Goal: Check status: Check status

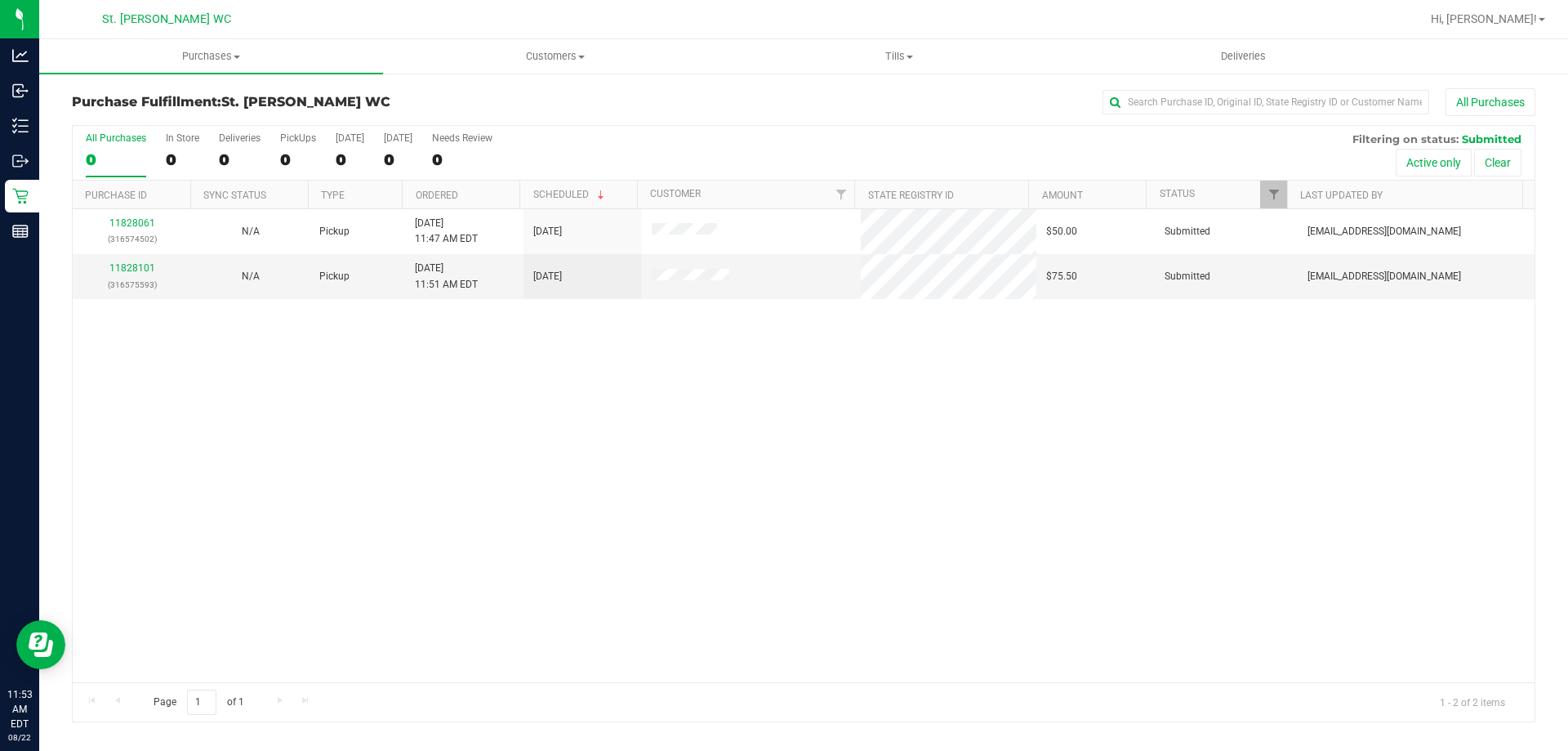
click at [299, 313] on div "11828061 (316574502) N/A Pickup 8/22/2025 11:47 AM EDT 8/22/2025 $50.00 Submitt…" at bounding box center [804, 446] width 1462 height 473
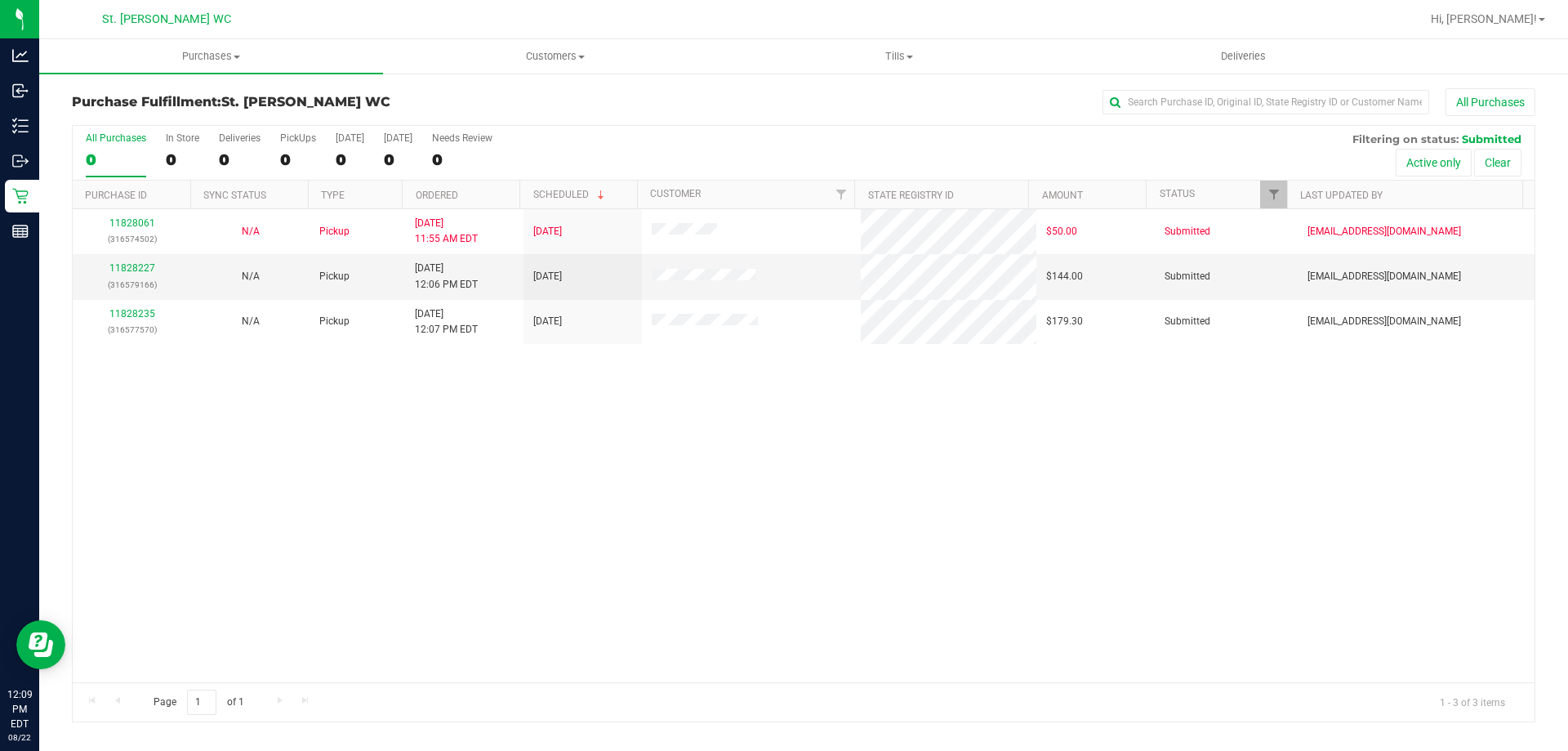
click at [624, 480] on div "11828061 (316574502) N/A Pickup 8/22/2025 11:55 AM EDT 8/22/2025 $50.00 Submitt…" at bounding box center [804, 446] width 1462 height 473
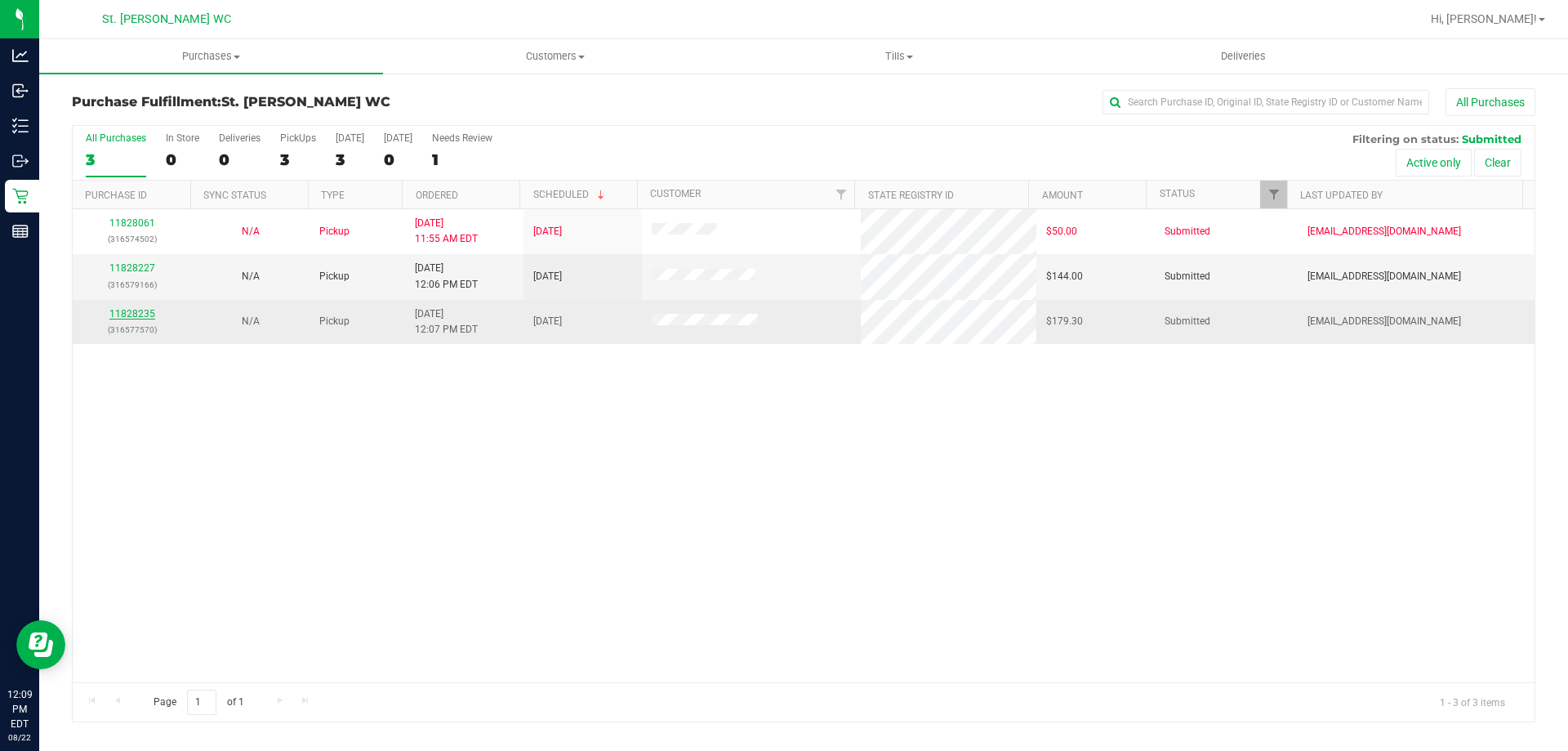
click at [140, 312] on link "11828235" at bounding box center [132, 313] width 46 height 12
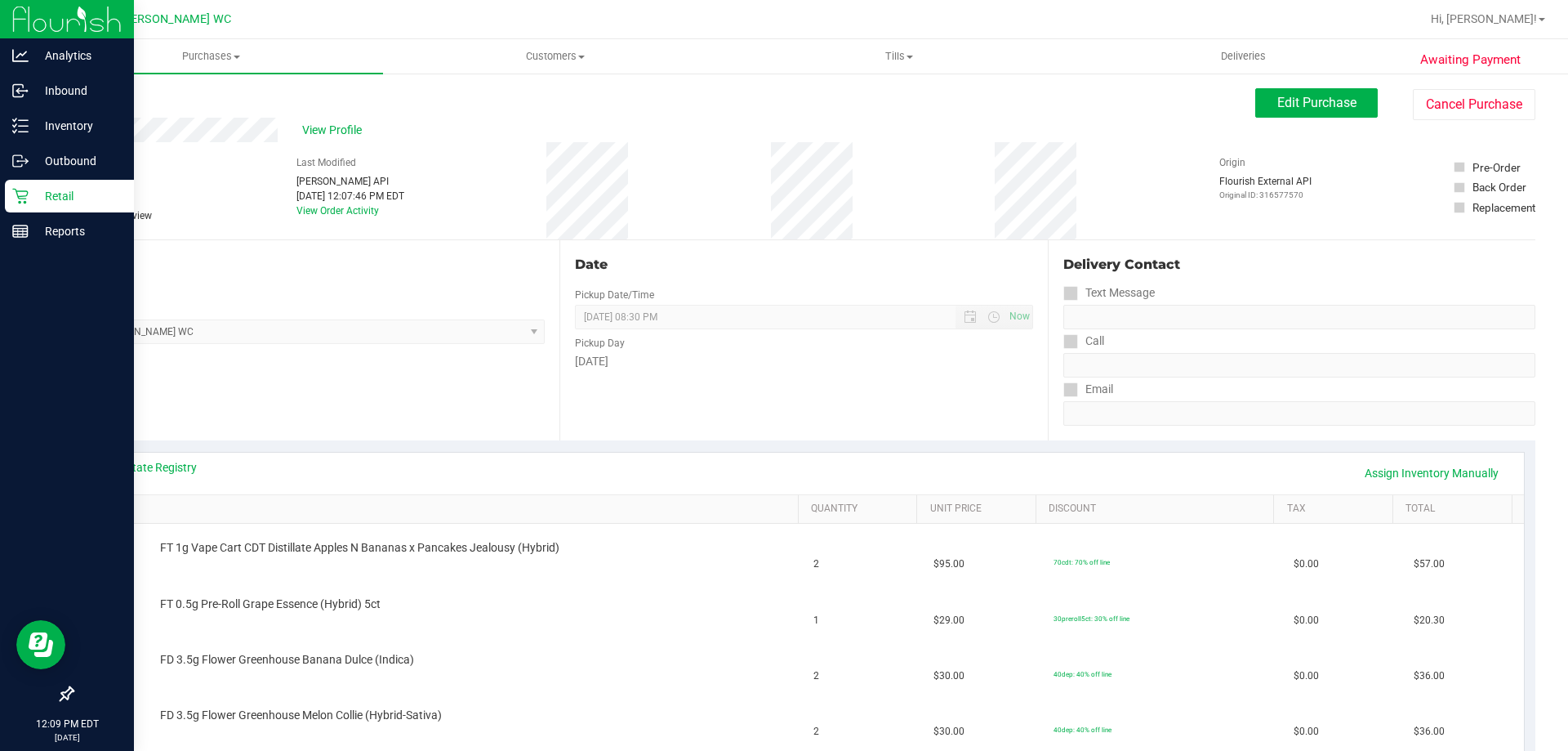
click at [28, 196] on p "Retail" at bounding box center [77, 196] width 98 height 19
